Goal: Check status: Check status

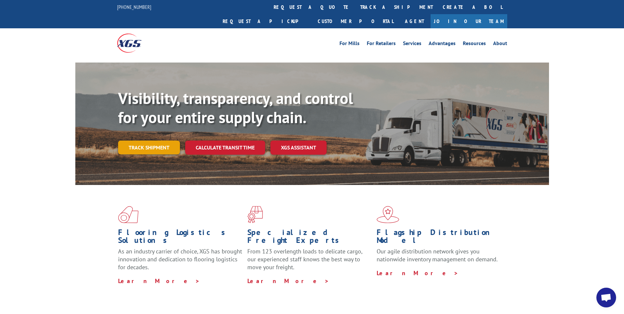
click at [146, 141] on link "Track shipment" at bounding box center [149, 148] width 62 height 14
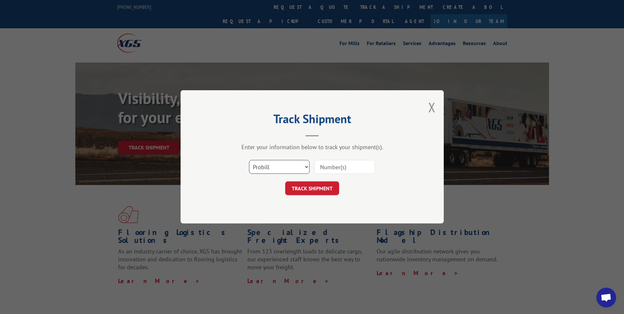
click at [295, 161] on select "Select category... Probill BOL PO" at bounding box center [279, 167] width 61 height 14
select select "bol"
click at [249, 160] on select "Select category... Probill BOL PO" at bounding box center [279, 167] width 61 height 14
click at [353, 173] on input at bounding box center [345, 167] width 61 height 14
paste input "3368734"
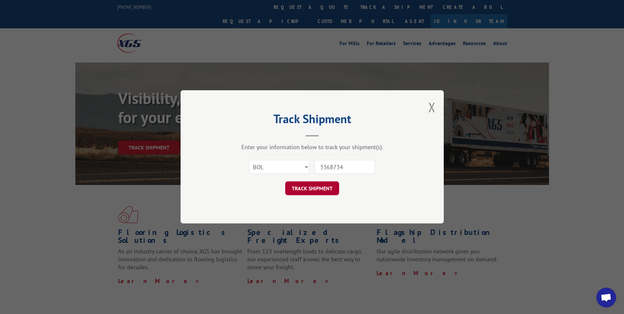
type input "3368734"
click at [318, 190] on button "TRACK SHIPMENT" at bounding box center [312, 189] width 54 height 14
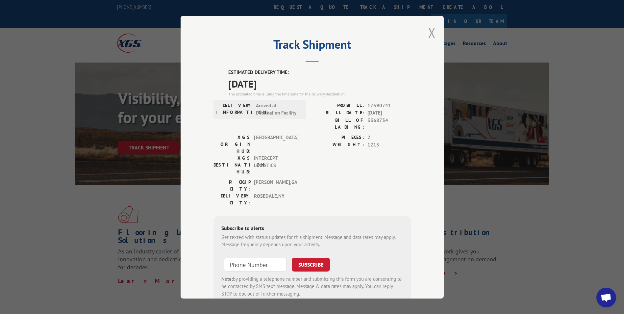
click at [429, 34] on button "Close modal" at bounding box center [432, 32] width 7 height 17
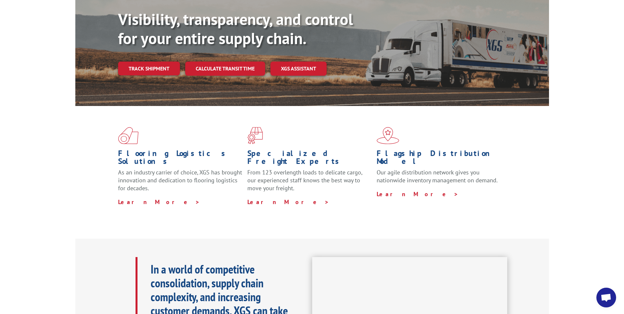
scroll to position [1, 0]
